Goal: Information Seeking & Learning: Check status

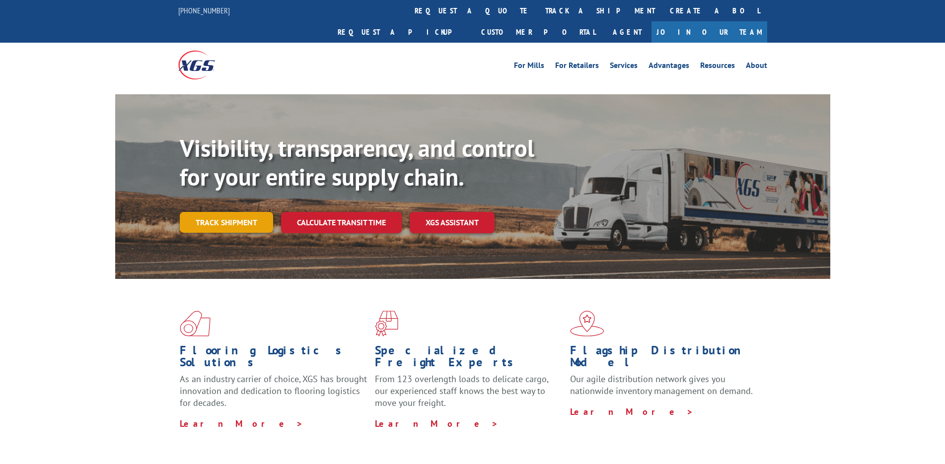
click at [232, 212] on link "Track shipment" at bounding box center [226, 222] width 93 height 21
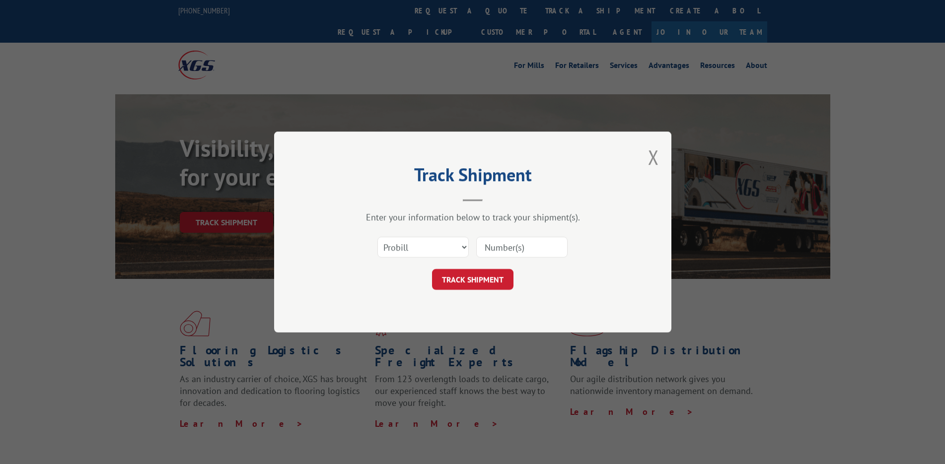
click at [526, 246] on input at bounding box center [521, 247] width 91 height 21
paste input "17009430"
type input "17009430"
click at [466, 280] on button "TRACK SHIPMENT" at bounding box center [472, 279] width 81 height 21
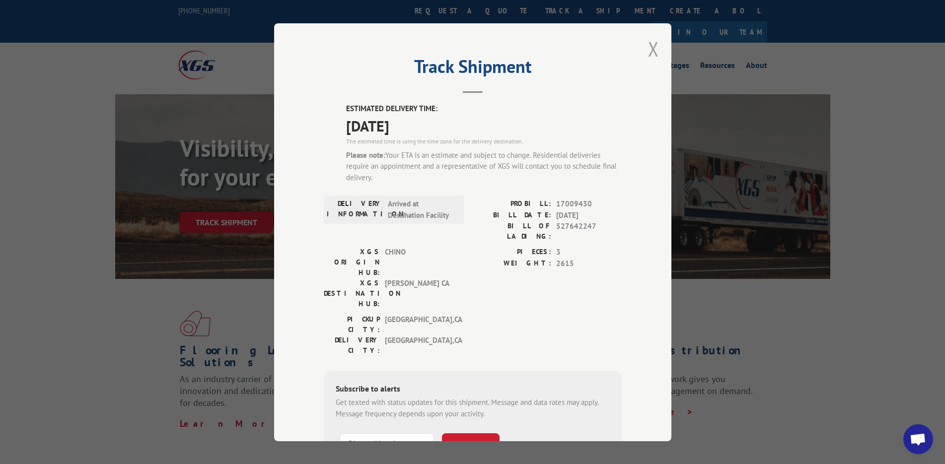
click at [648, 48] on button "Close modal" at bounding box center [653, 49] width 11 height 26
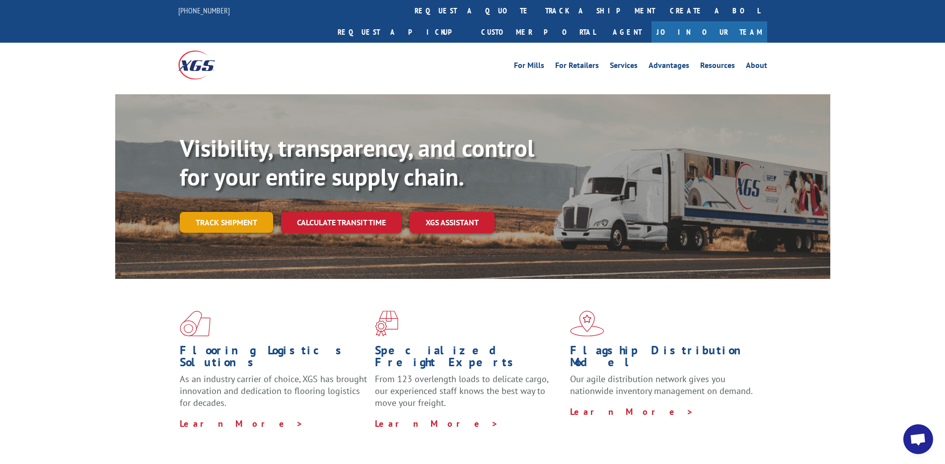
click at [243, 212] on link "Track shipment" at bounding box center [226, 222] width 93 height 21
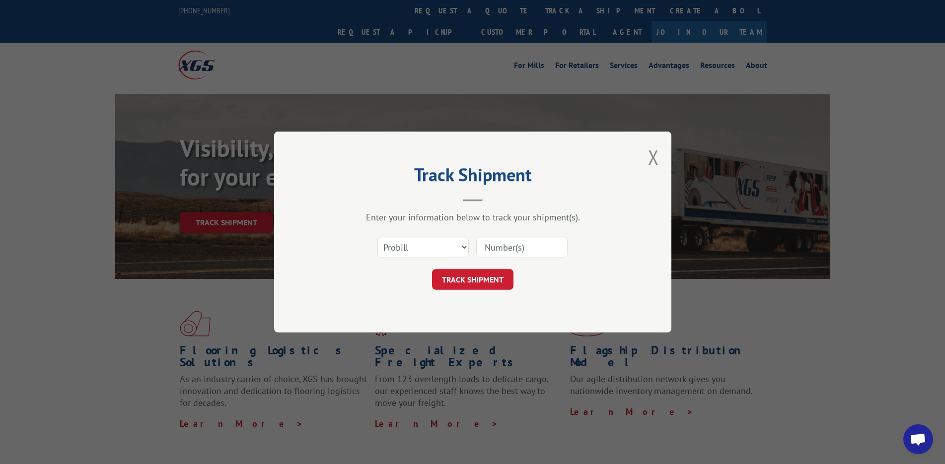
click at [513, 244] on input at bounding box center [521, 247] width 91 height 21
paste input "17501598"
type input "17501598"
click at [452, 274] on button "TRACK SHIPMENT" at bounding box center [472, 279] width 81 height 21
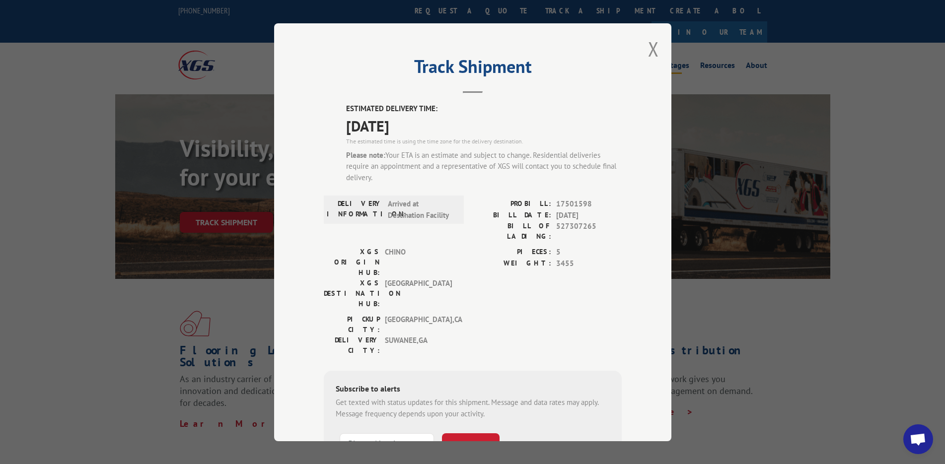
click at [648, 49] on button "Close modal" at bounding box center [653, 49] width 11 height 26
